Goal: Task Accomplishment & Management: Use online tool/utility

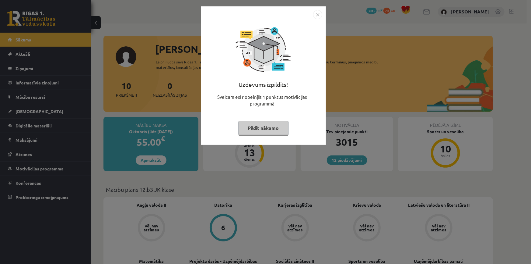
click at [248, 121] on div "Uzdevums izpildīts! Sveicam esi nopelnījis 1 punktus motivācijas programmā Pild…" at bounding box center [264, 80] width 118 height 122
click at [249, 124] on button "Pildīt nākamo" at bounding box center [264, 128] width 50 height 14
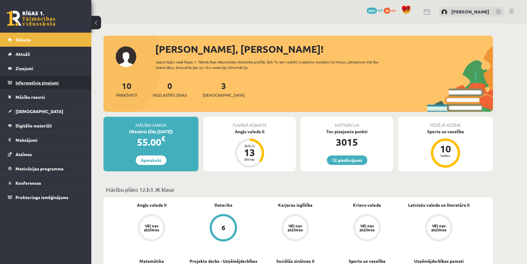
click at [50, 81] on legend "Informatīvie ziņojumi 0" at bounding box center [50, 83] width 68 height 14
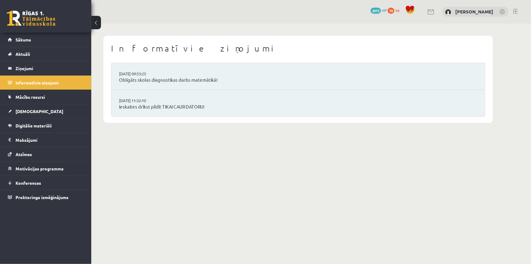
click at [34, 22] on link at bounding box center [31, 18] width 49 height 15
